Goal: Find specific page/section: Find specific page/section

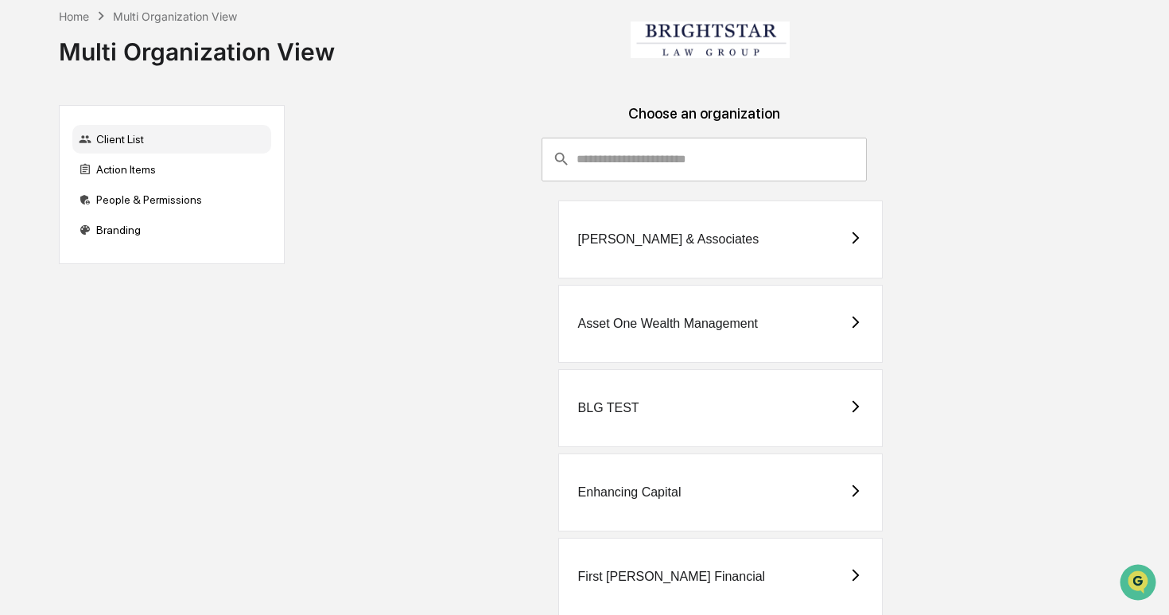
scroll to position [204, 0]
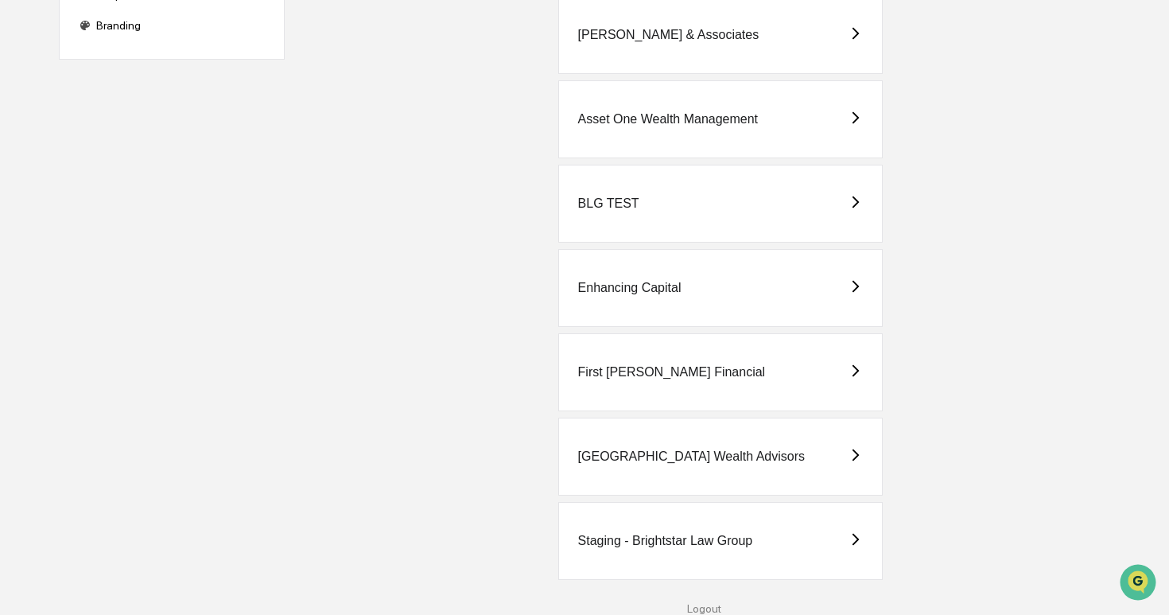
click at [704, 546] on div "Staging - Brightstar Law Group" at bounding box center [665, 541] width 175 height 14
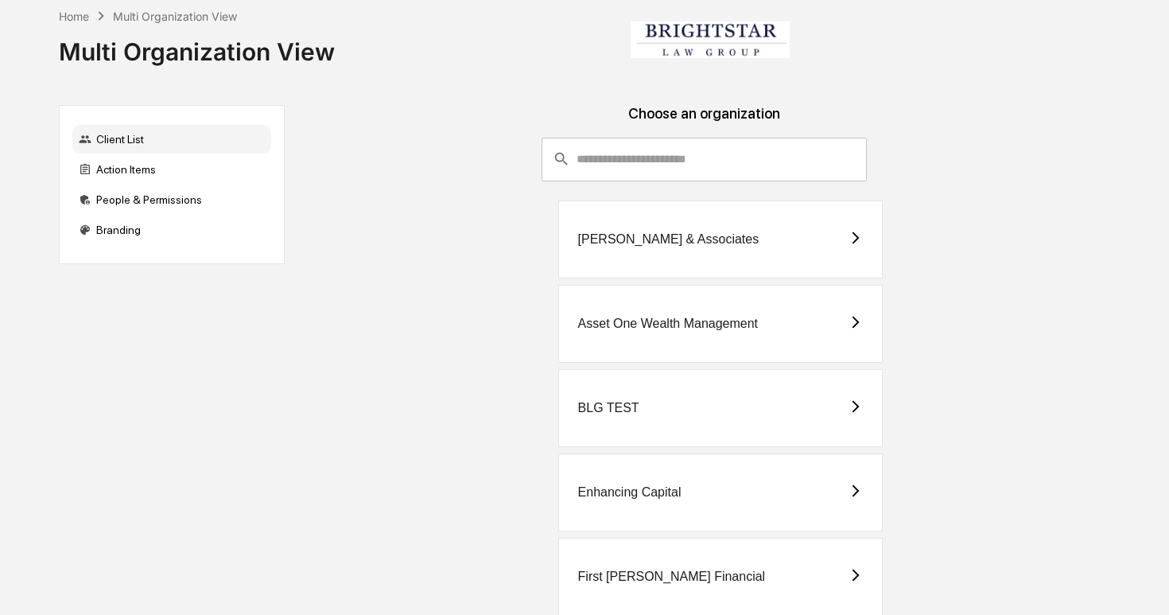
click at [705, 253] on div "[PERSON_NAME] & Associates" at bounding box center [720, 239] width 324 height 78
click at [623, 350] on div "Asset One Wealth Management" at bounding box center [720, 324] width 324 height 78
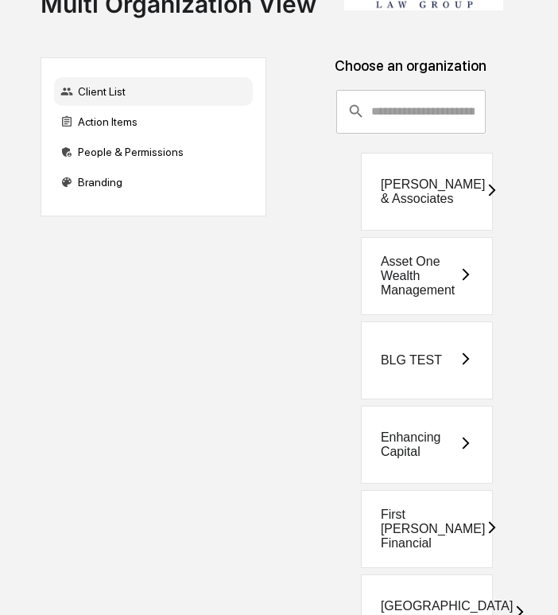
scroll to position [48, 0]
click at [416, 377] on div "BLG TEST" at bounding box center [427, 360] width 132 height 78
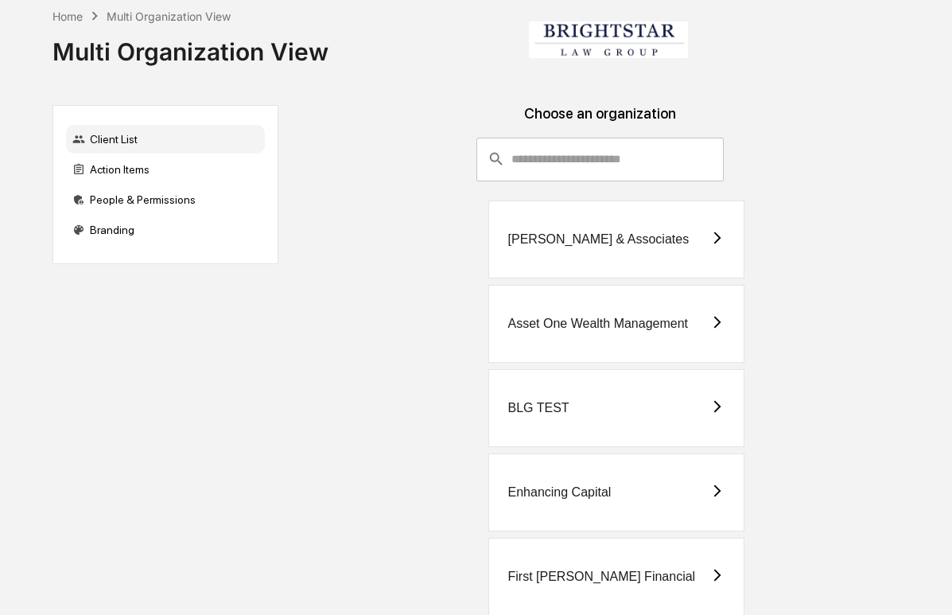
click at [705, 434] on div "BLG TEST" at bounding box center [616, 408] width 256 height 78
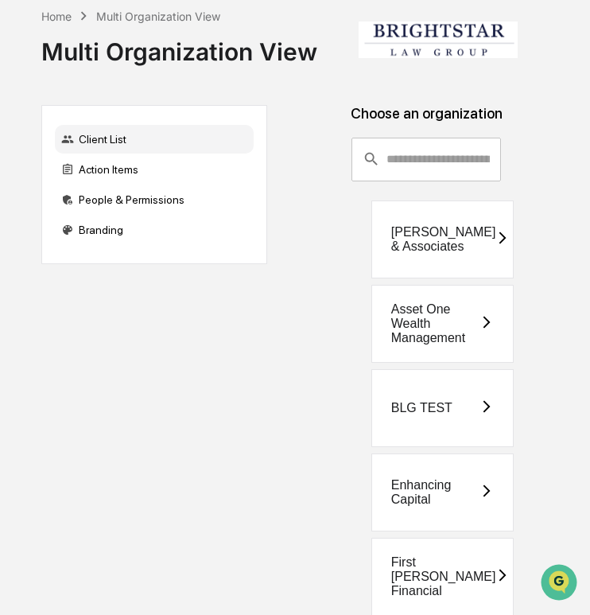
click at [453, 226] on div "[PERSON_NAME] & Associates" at bounding box center [443, 239] width 105 height 29
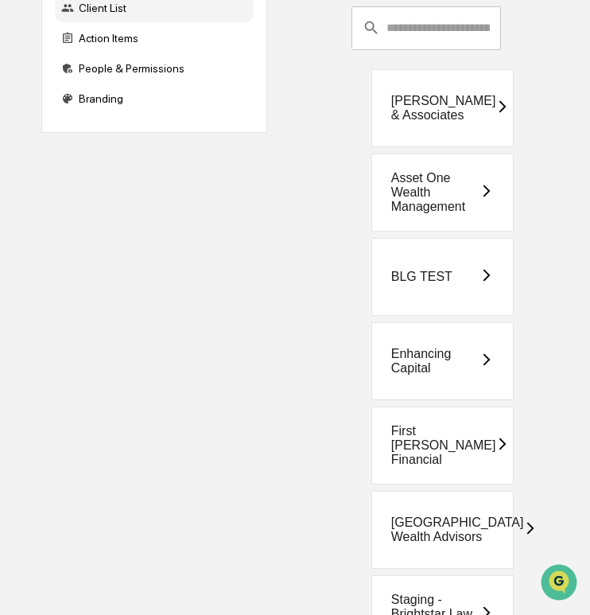
click at [446, 515] on div "[GEOGRAPHIC_DATA] Wealth Advisors" at bounding box center [457, 529] width 133 height 29
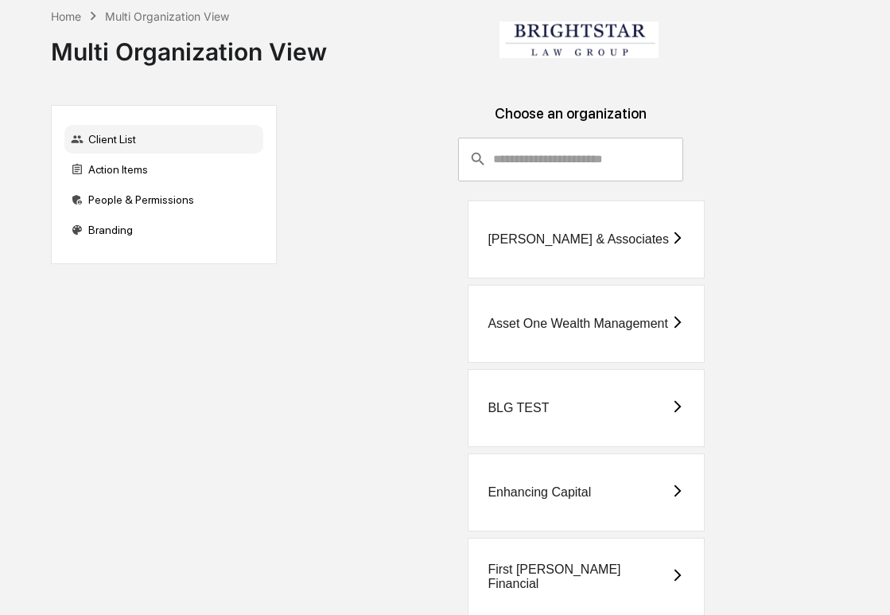
click at [532, 399] on div "BLG TEST" at bounding box center [586, 408] width 236 height 78
click at [589, 473] on div "Enhancing Capital" at bounding box center [586, 492] width 236 height 78
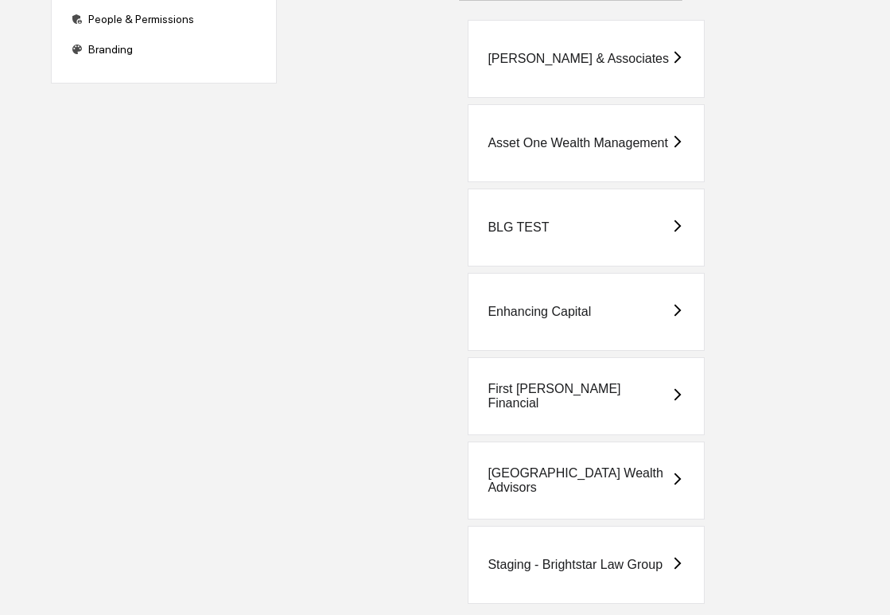
scroll to position [204, 0]
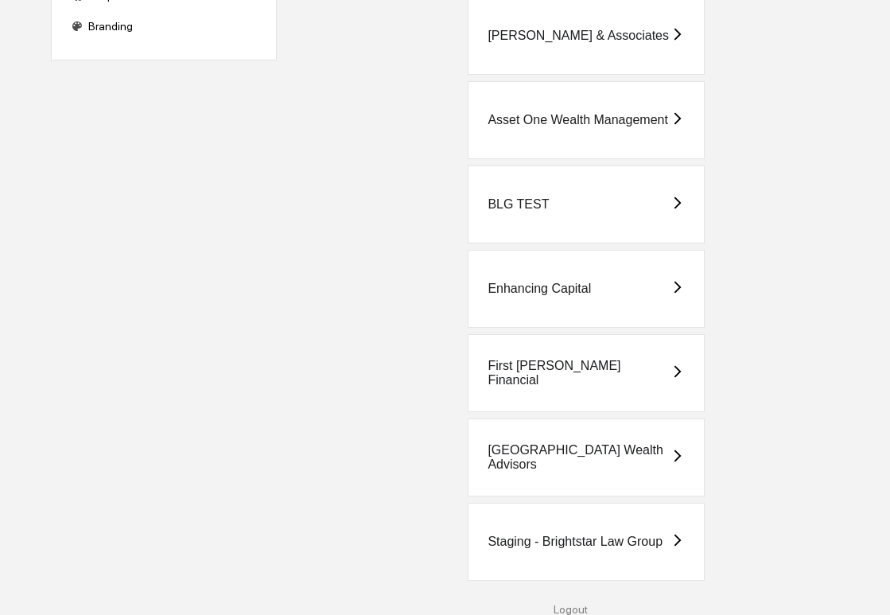
click at [597, 219] on div "BLG TEST" at bounding box center [586, 204] width 236 height 78
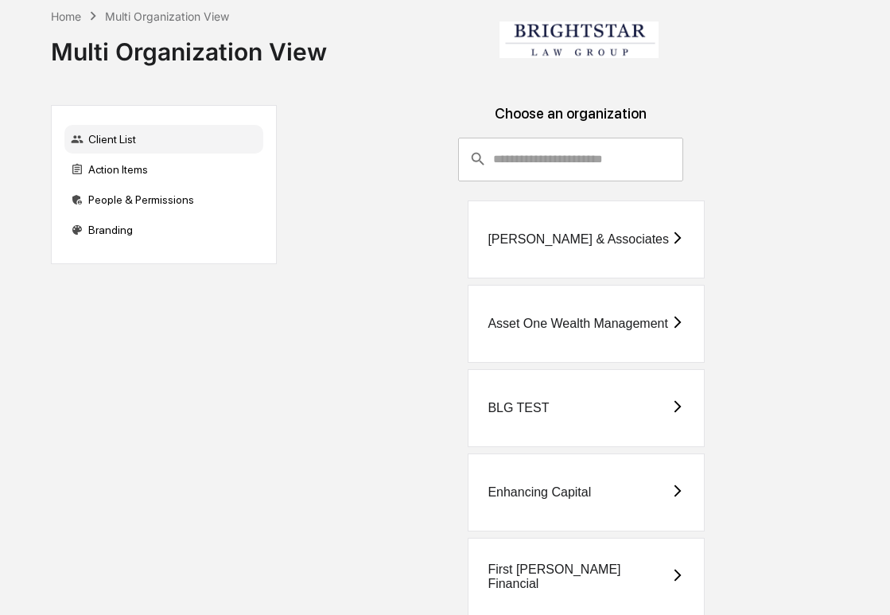
click at [620, 316] on div "Asset One Wealth Management" at bounding box center [577, 323] width 180 height 14
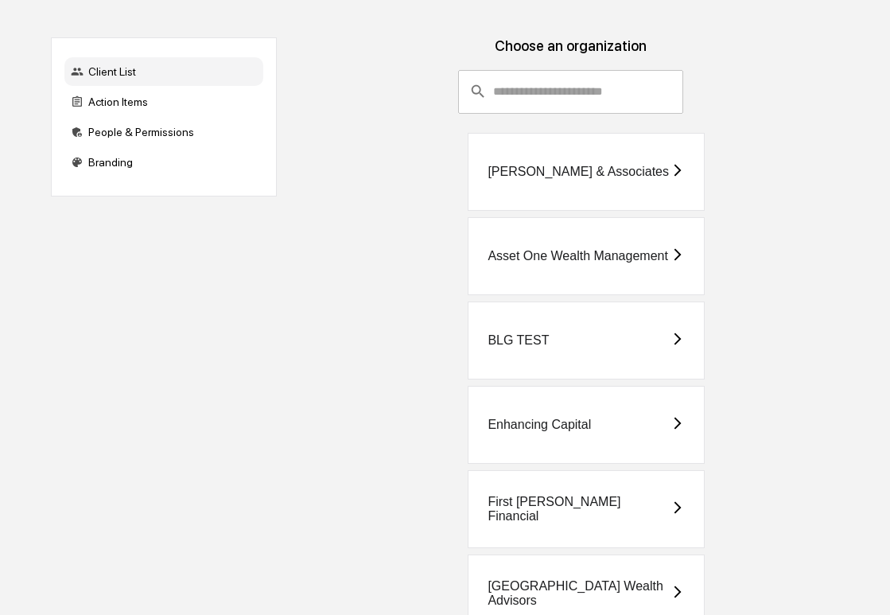
click at [641, 359] on div "BLG TEST" at bounding box center [586, 340] width 236 height 78
